Goal: Information Seeking & Learning: Learn about a topic

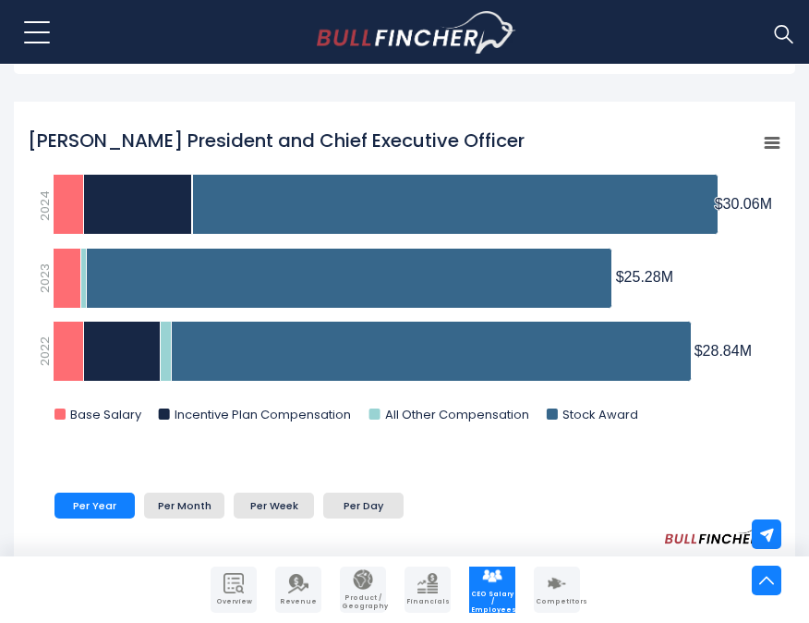
scroll to position [663, 0]
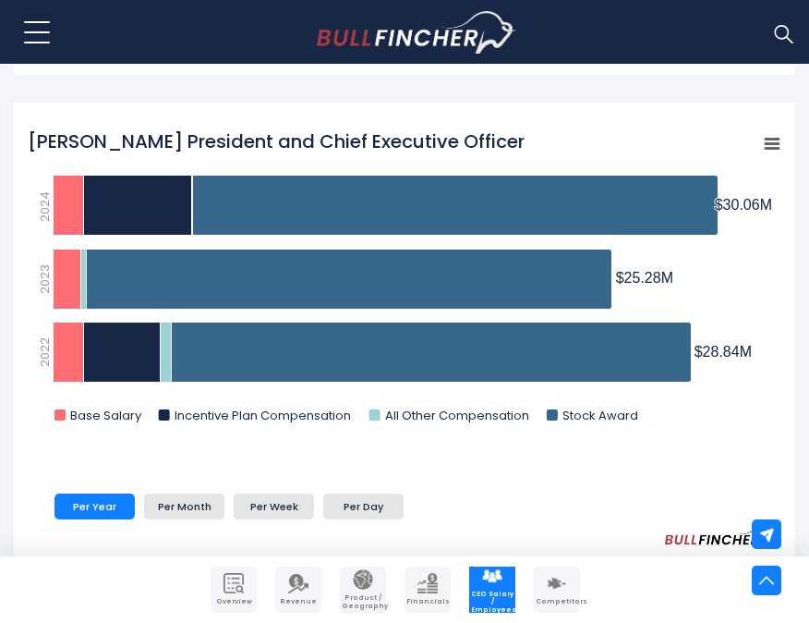
click at [767, 140] on rect "Sanjay Mehrotra President and Chief Executive Officer" at bounding box center [773, 144] width 26 height 26
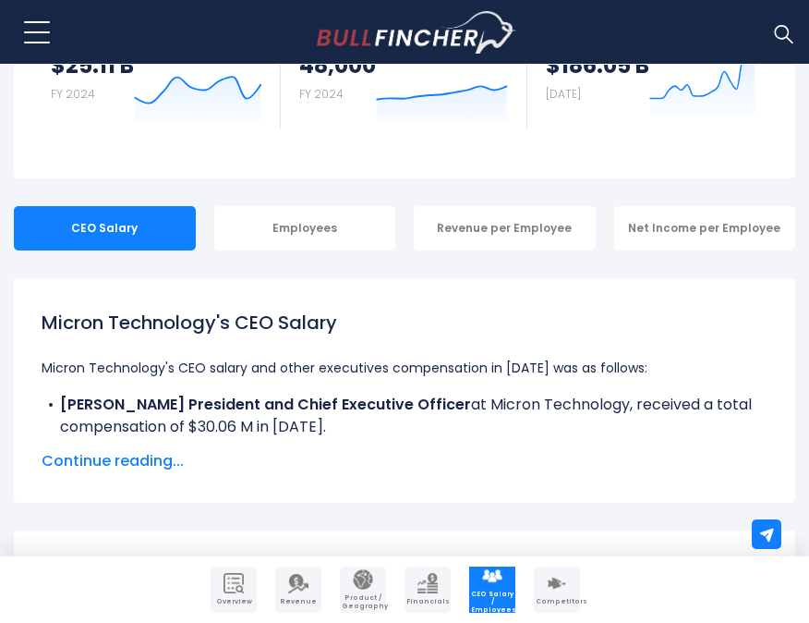
scroll to position [235, 0]
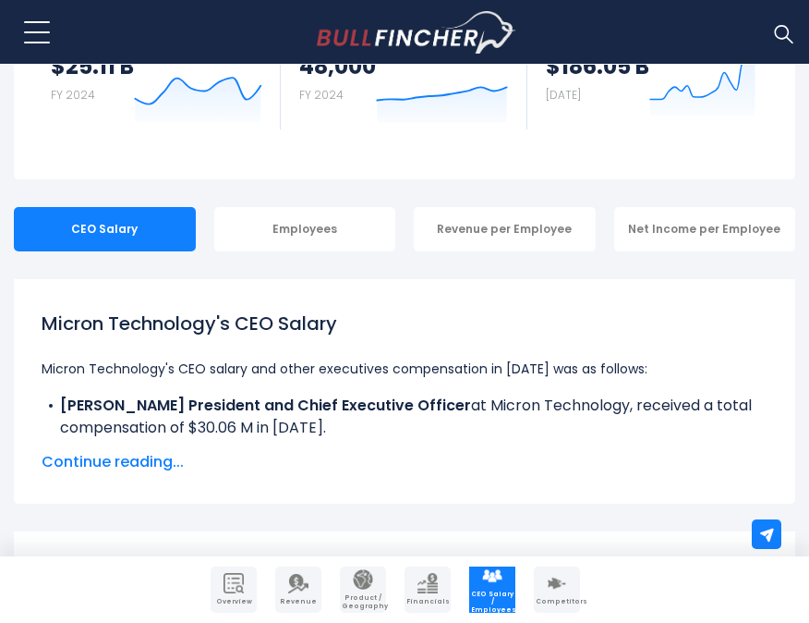
click at [102, 459] on span "Continue reading..." at bounding box center [405, 462] width 726 height 22
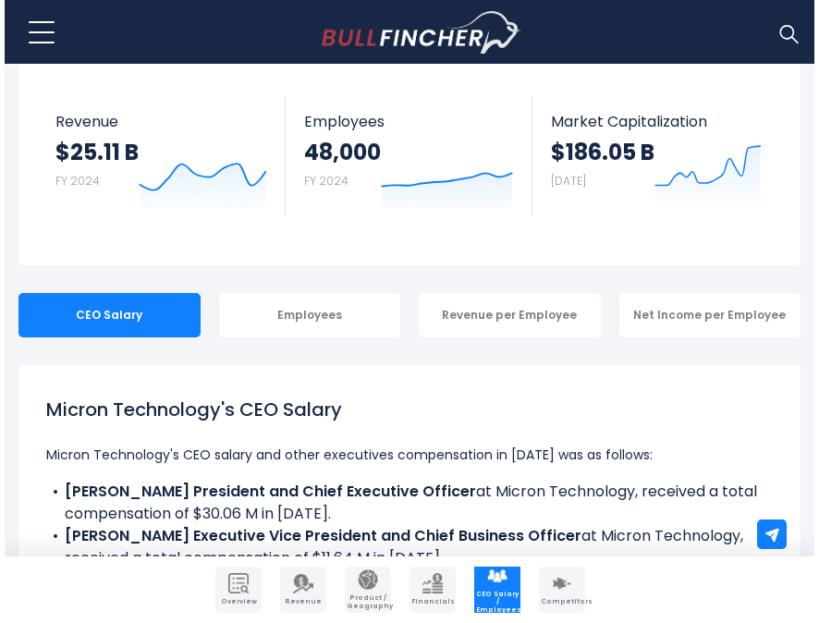
scroll to position [0, 0]
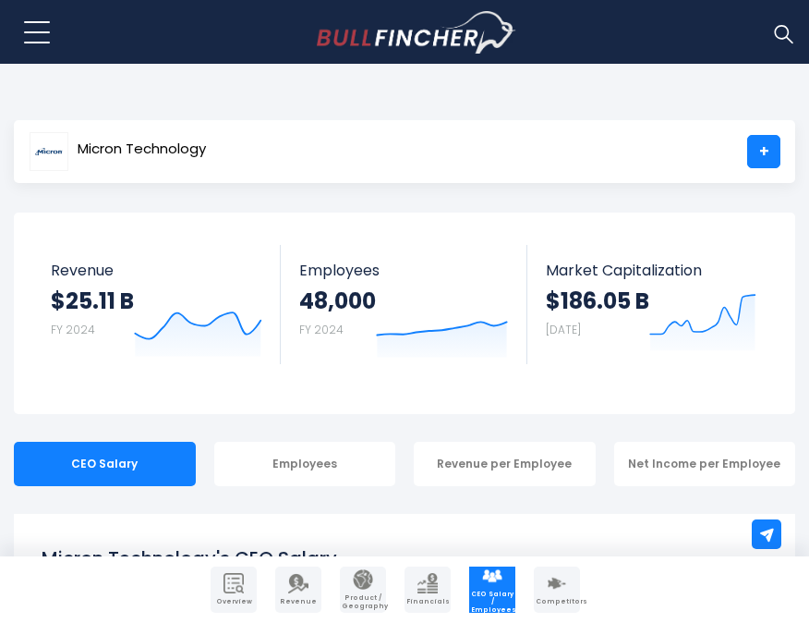
click at [59, 44] on button at bounding box center [37, 32] width 46 height 46
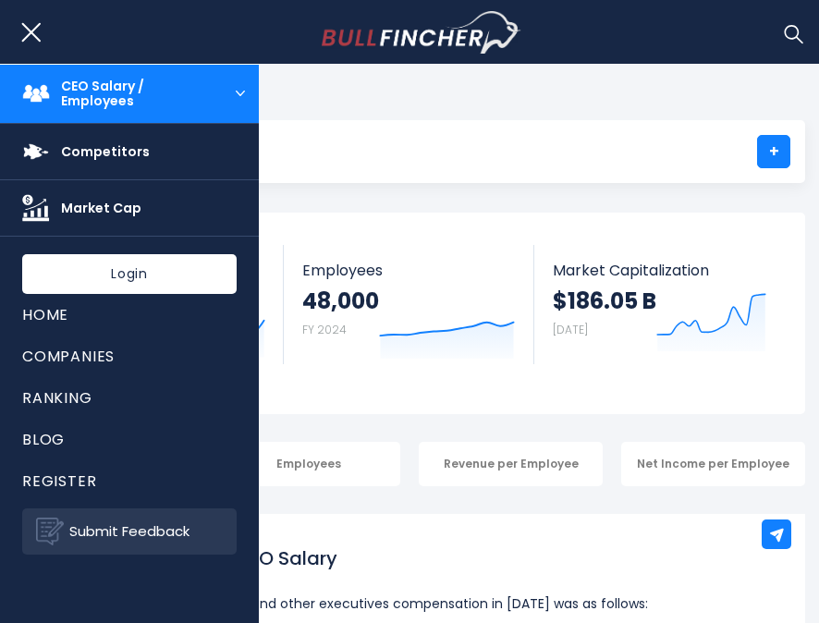
scroll to position [295, 0]
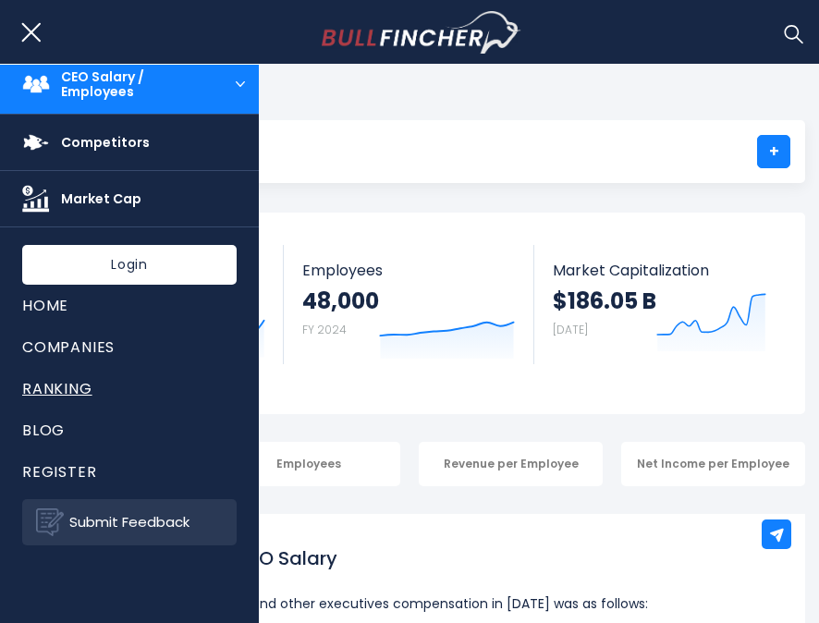
click at [70, 371] on link "Ranking" at bounding box center [129, 389] width 214 height 42
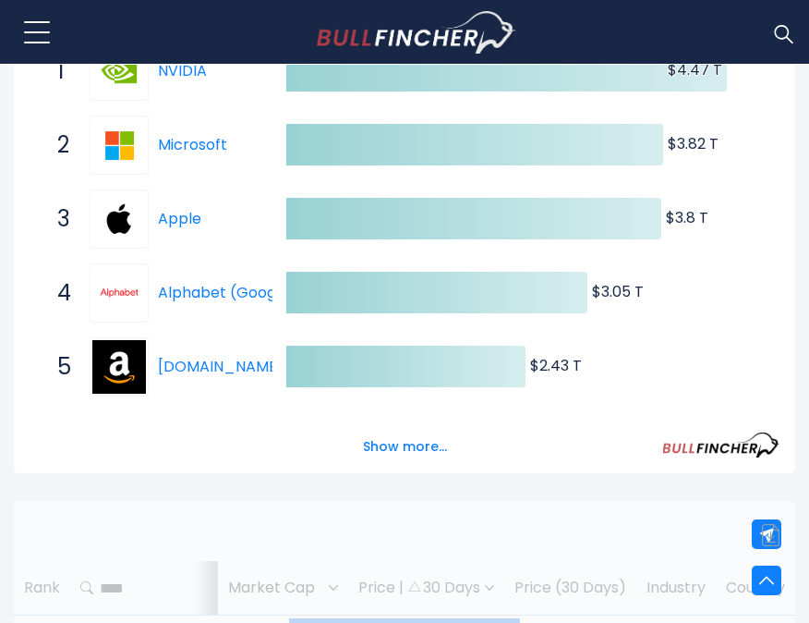
scroll to position [392, 0]
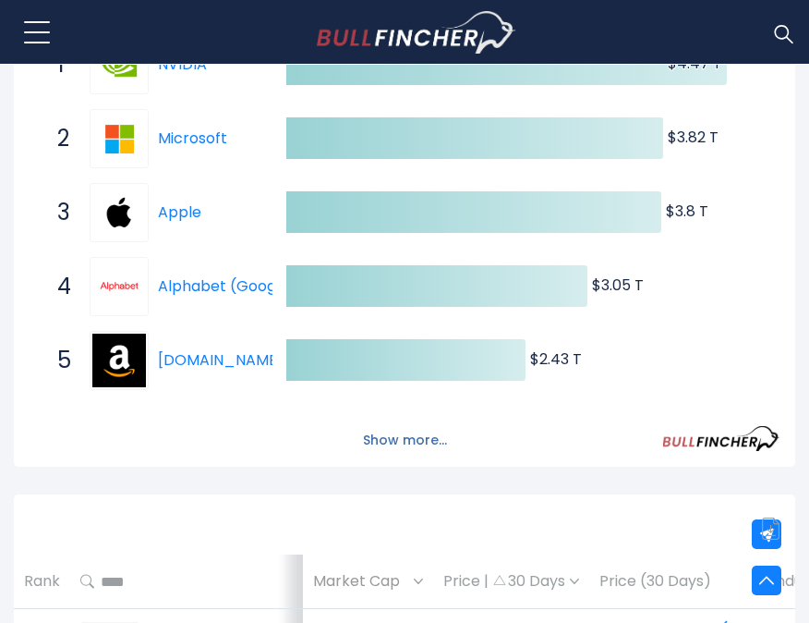
click at [403, 444] on button "Show more..." at bounding box center [405, 440] width 106 height 30
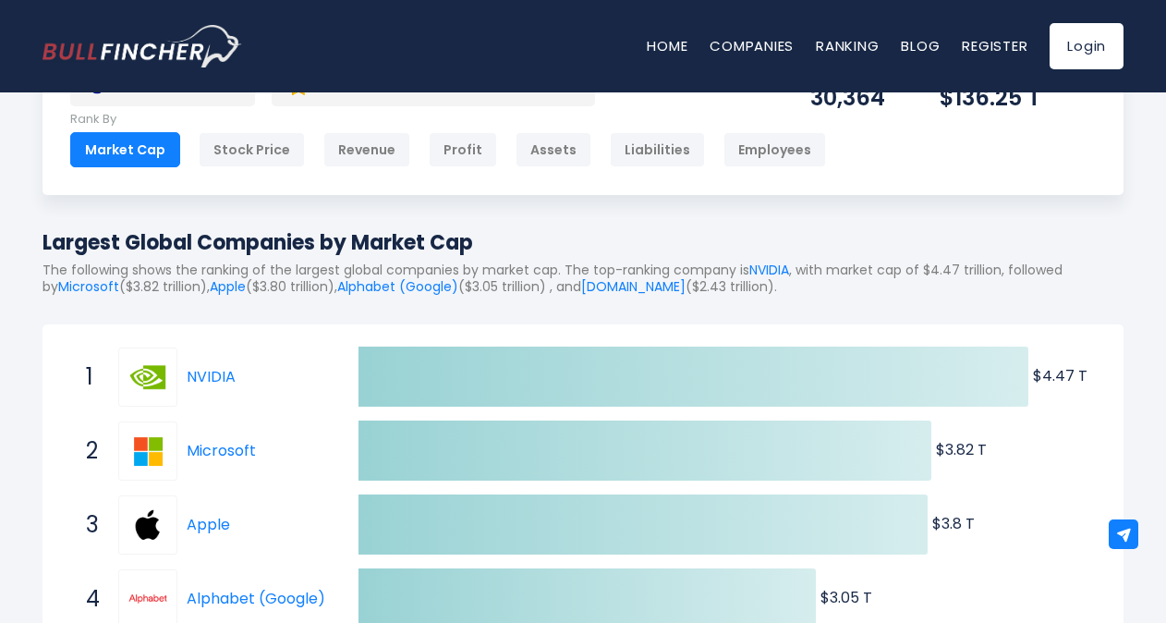
scroll to position [0, 0]
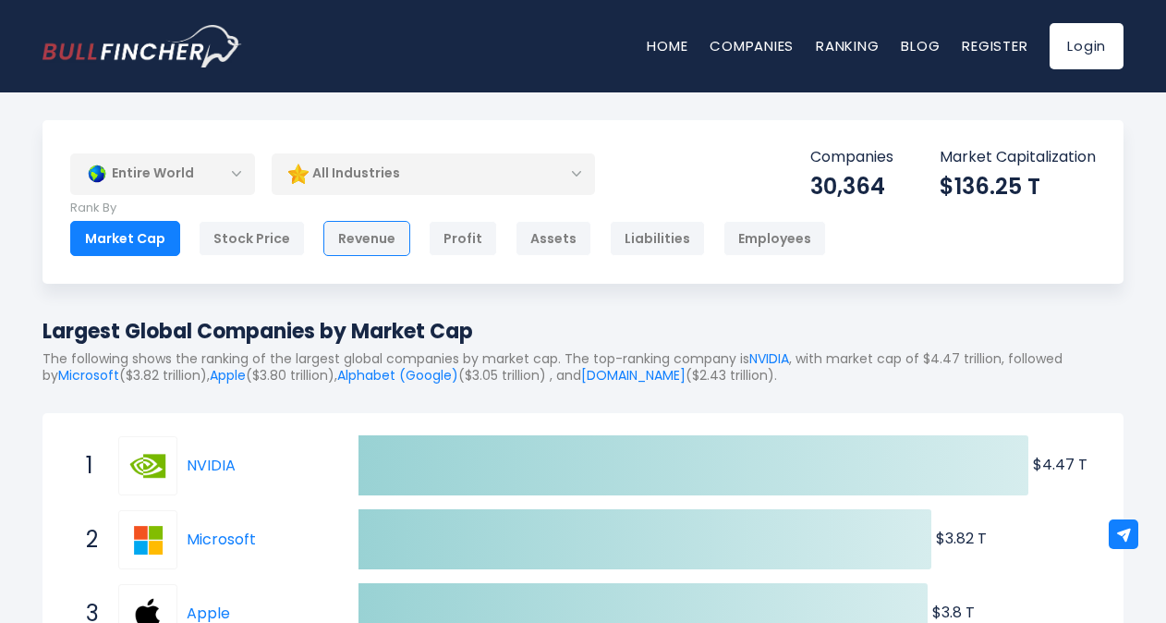
click at [353, 236] on div "Revenue" at bounding box center [366, 238] width 87 height 35
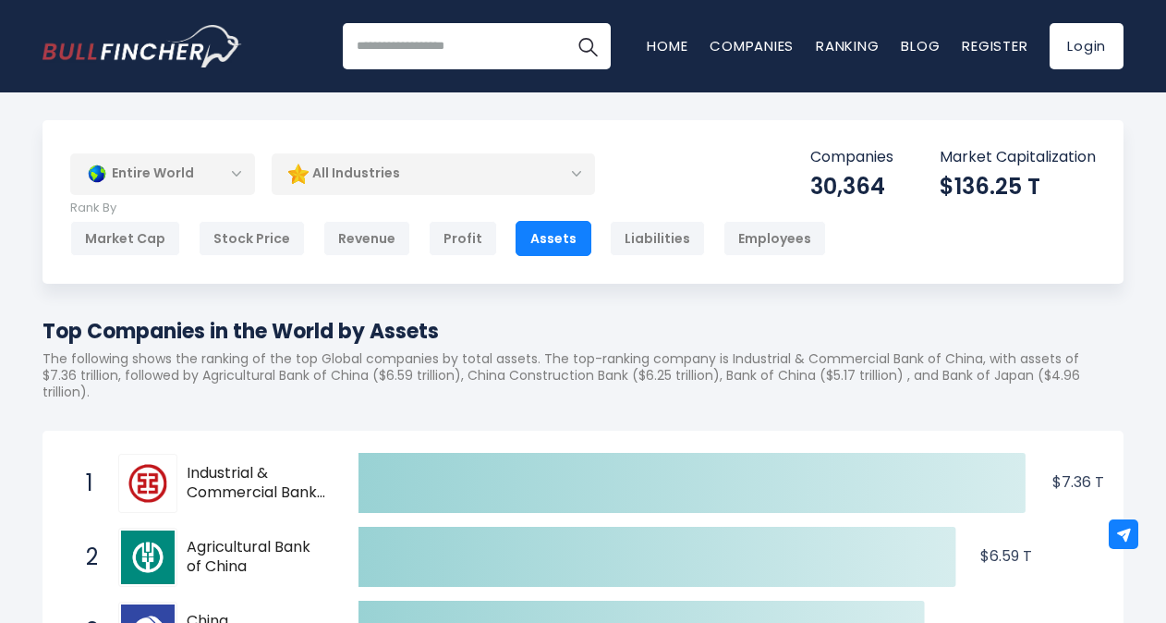
click at [696, 240] on div "Market Cap Stock Price Revenue Profit Assets Liabilities Employees" at bounding box center [448, 238] width 756 height 35
click at [660, 228] on div "Liabilities" at bounding box center [657, 238] width 95 height 35
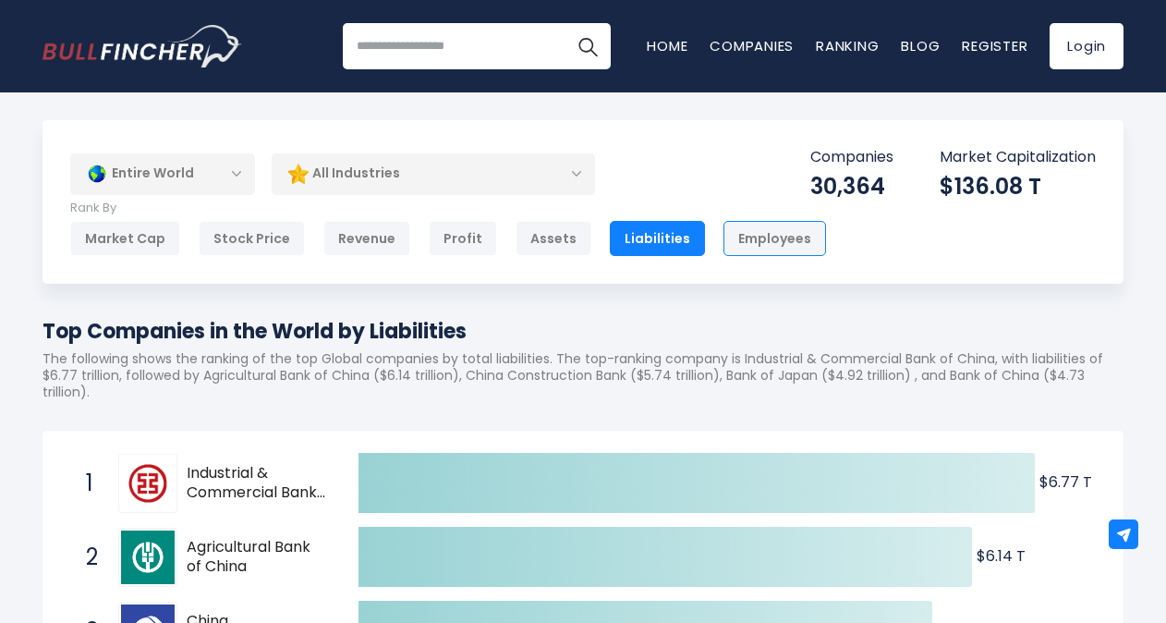
click at [724, 253] on div "Employees" at bounding box center [775, 238] width 103 height 35
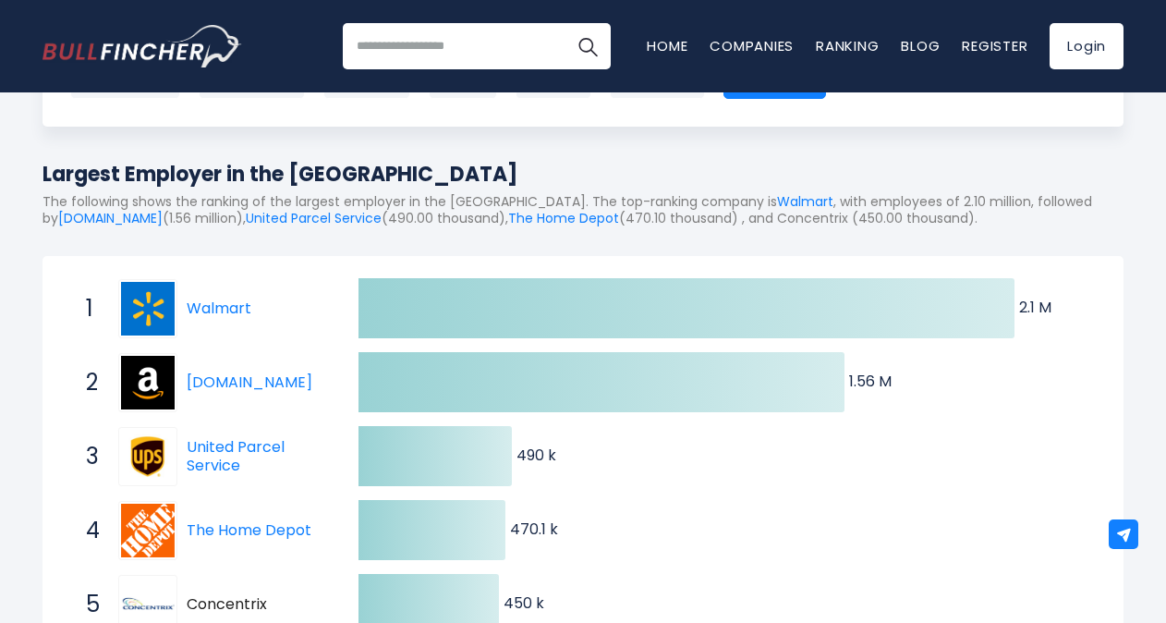
scroll to position [158, 0]
